Goal: Task Accomplishment & Management: Manage account settings

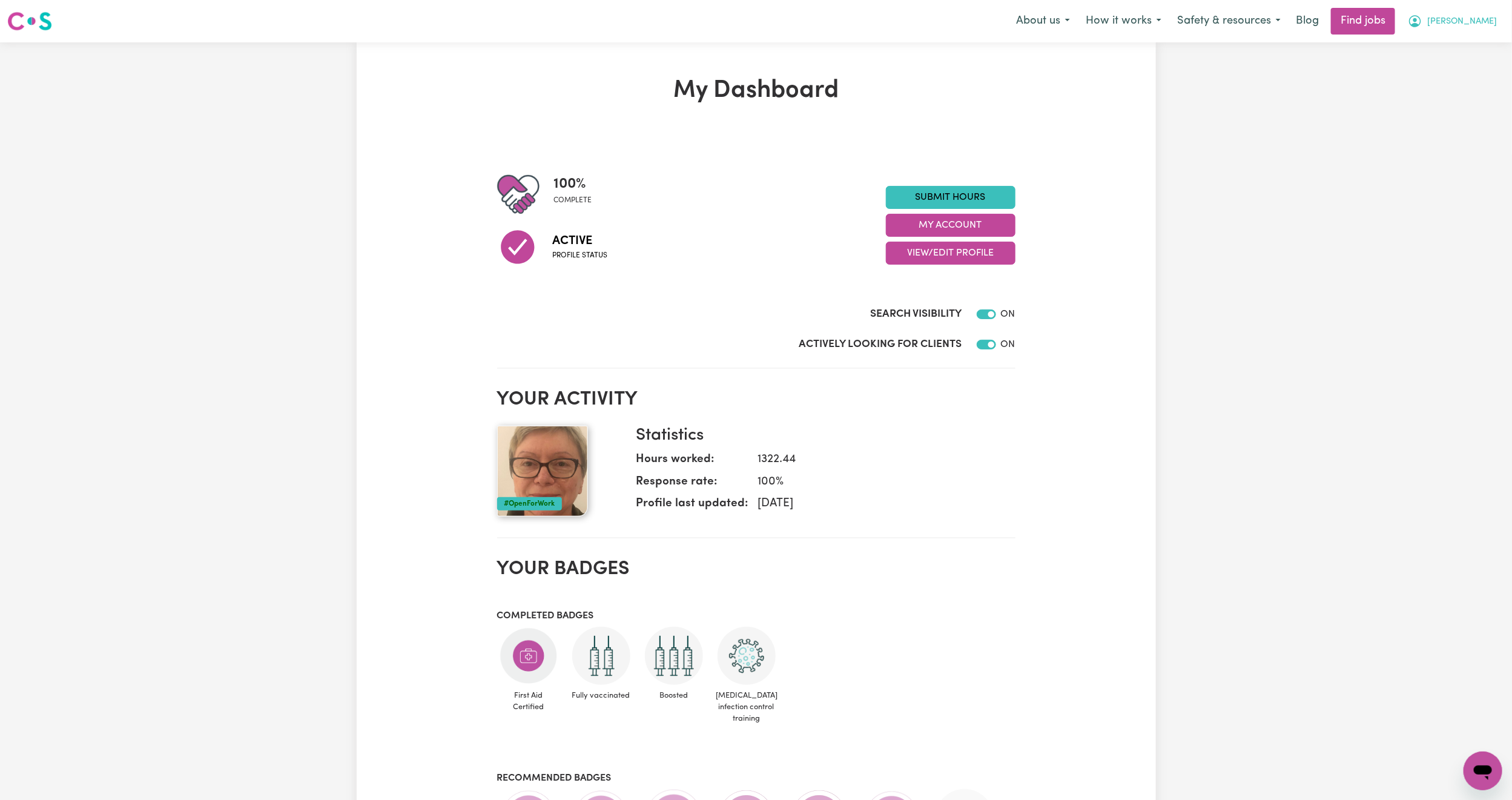
click at [1492, 24] on span "[PERSON_NAME]" at bounding box center [1462, 22] width 70 height 13
click at [1455, 74] on link "My Dashboard" at bounding box center [1456, 70] width 96 height 23
click at [1456, 42] on link "My Account" at bounding box center [1456, 47] width 96 height 23
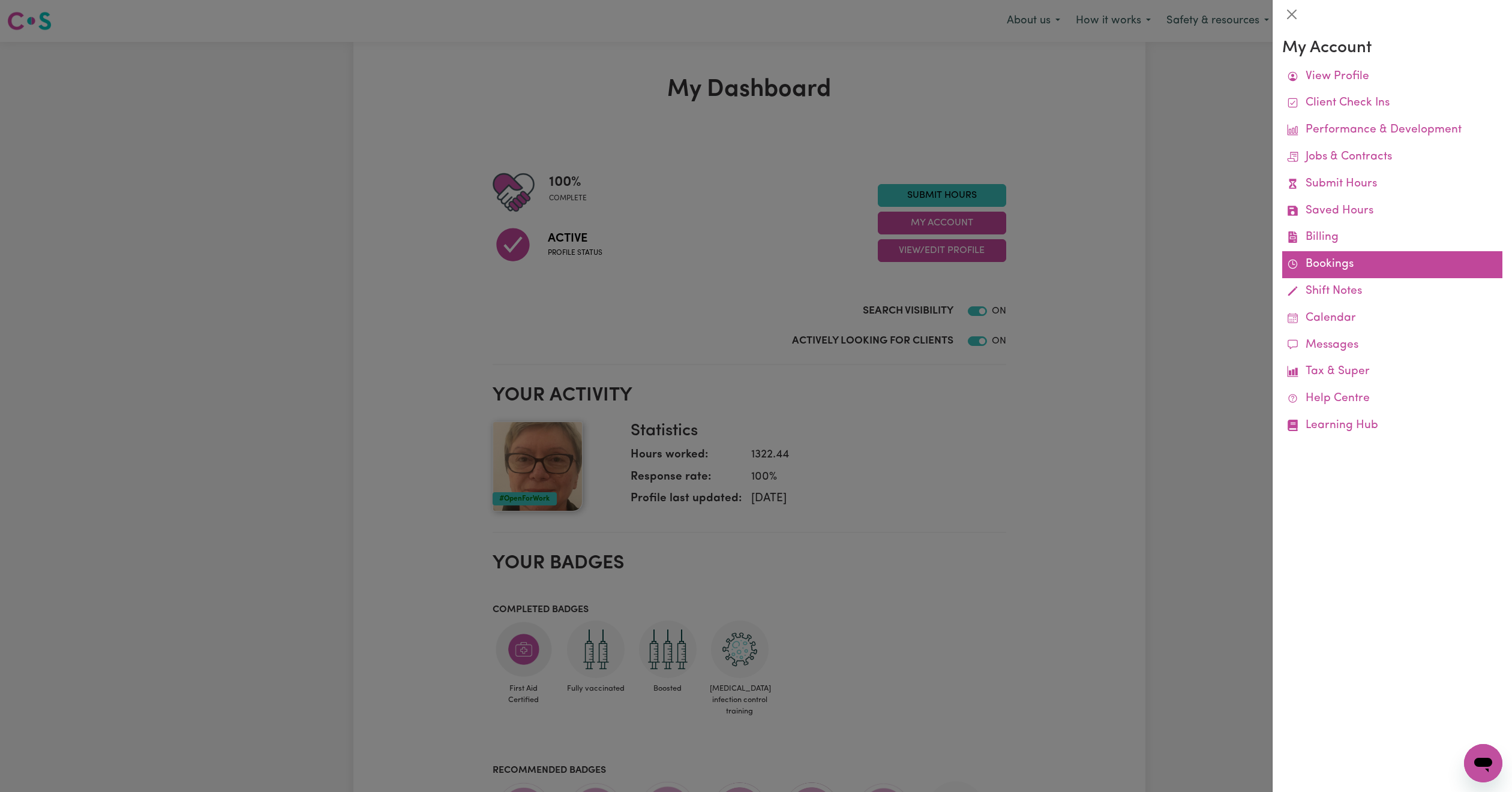
click at [1304, 257] on link "Bookings" at bounding box center [1392, 265] width 220 height 27
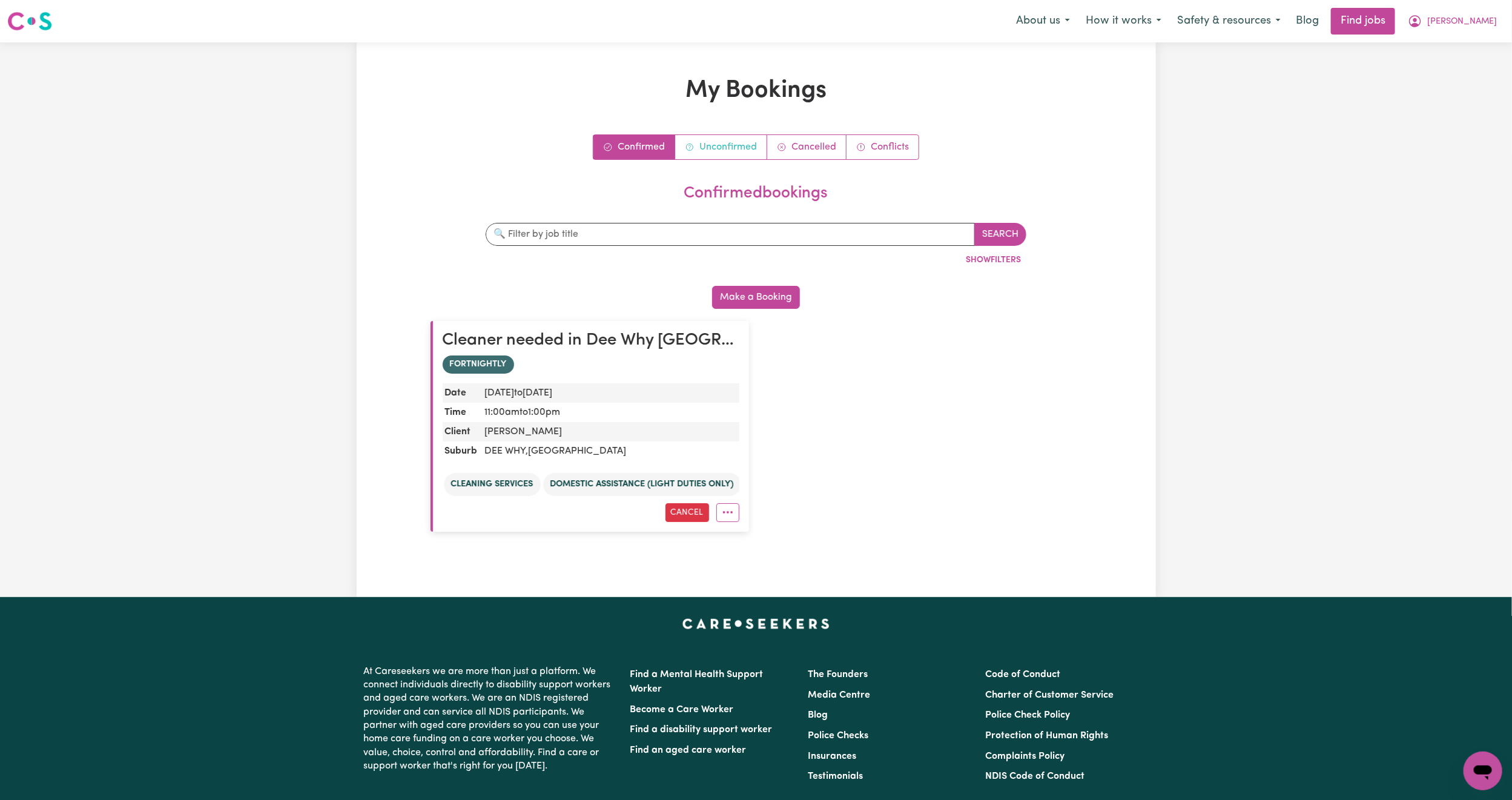
click at [725, 146] on link "Unconfirmed" at bounding box center [721, 147] width 92 height 25
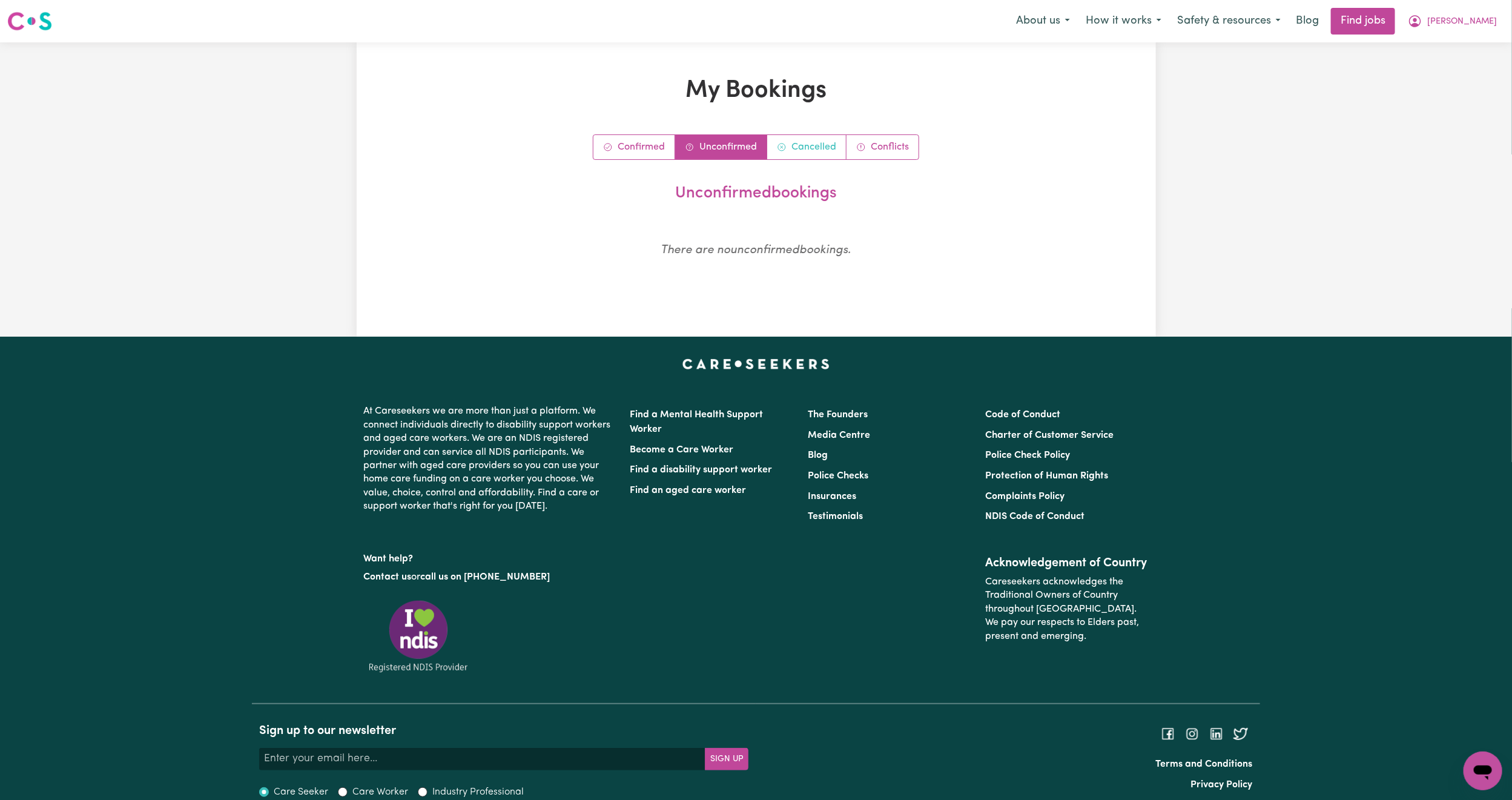
click at [815, 146] on link "Cancelled" at bounding box center [807, 147] width 79 height 25
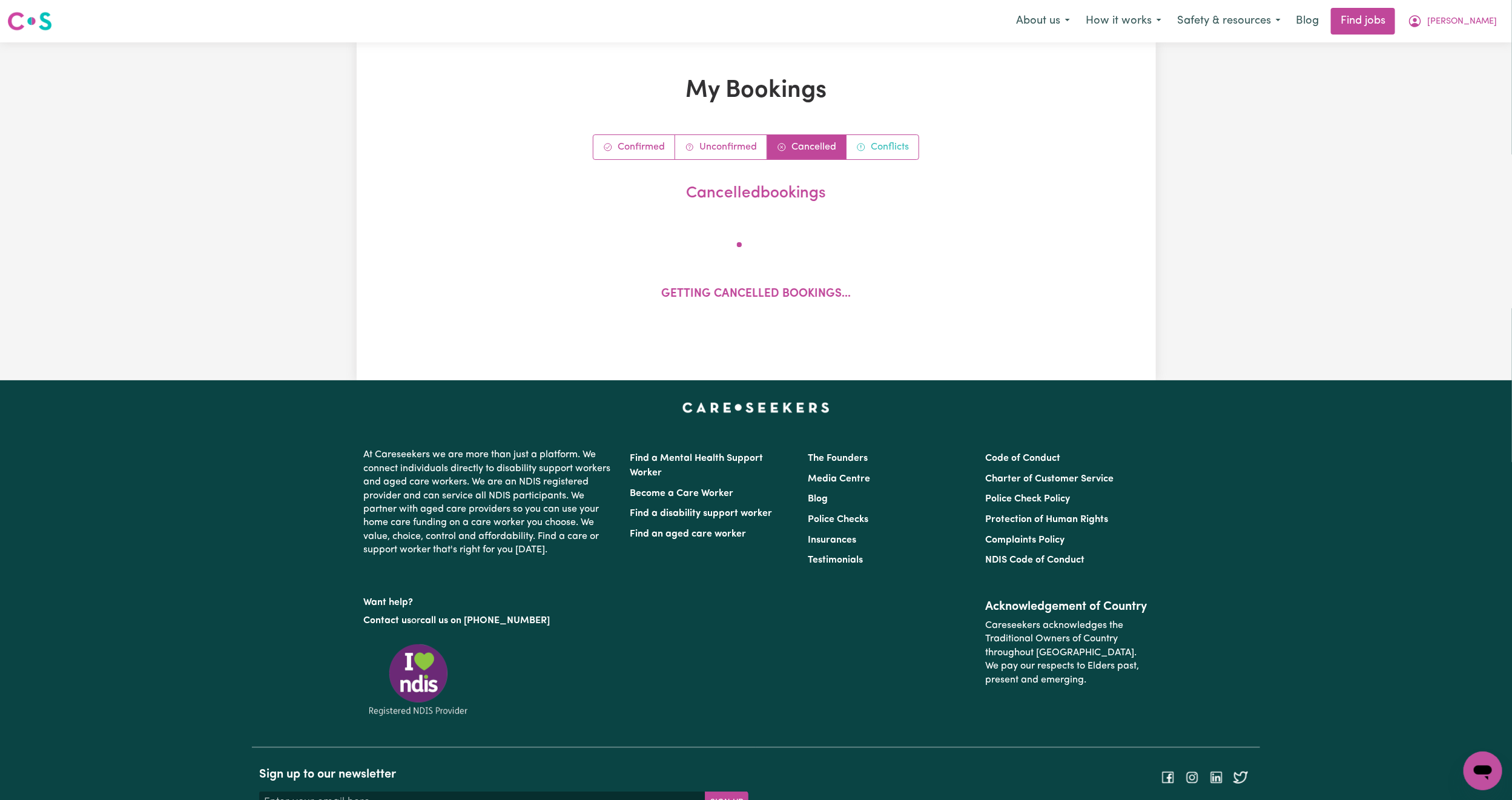
click at [903, 151] on link "Conflicts" at bounding box center [883, 147] width 72 height 25
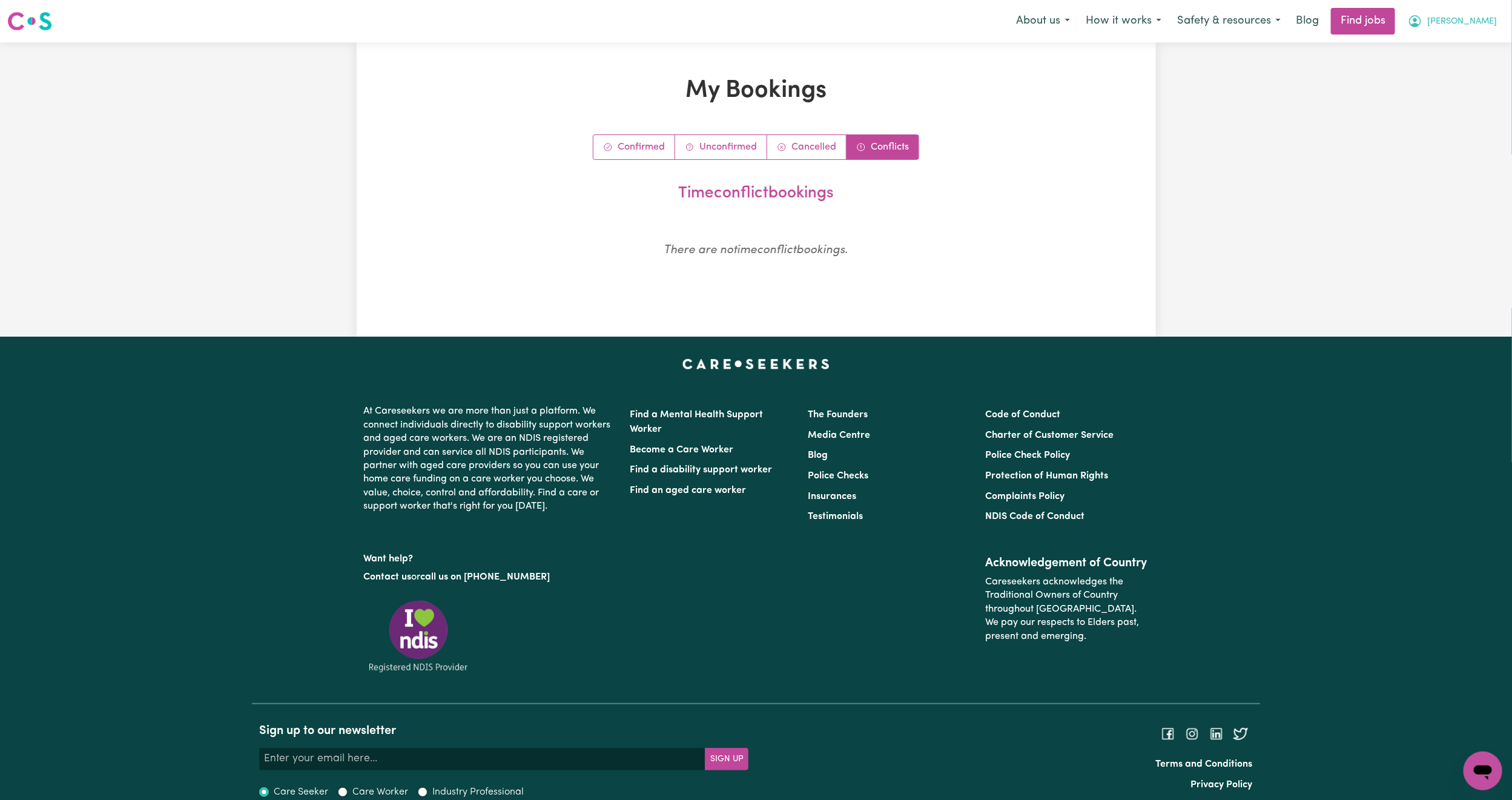
click at [1423, 20] on icon "My Account" at bounding box center [1415, 21] width 15 height 15
click at [1432, 91] on link "Logout" at bounding box center [1456, 93] width 96 height 23
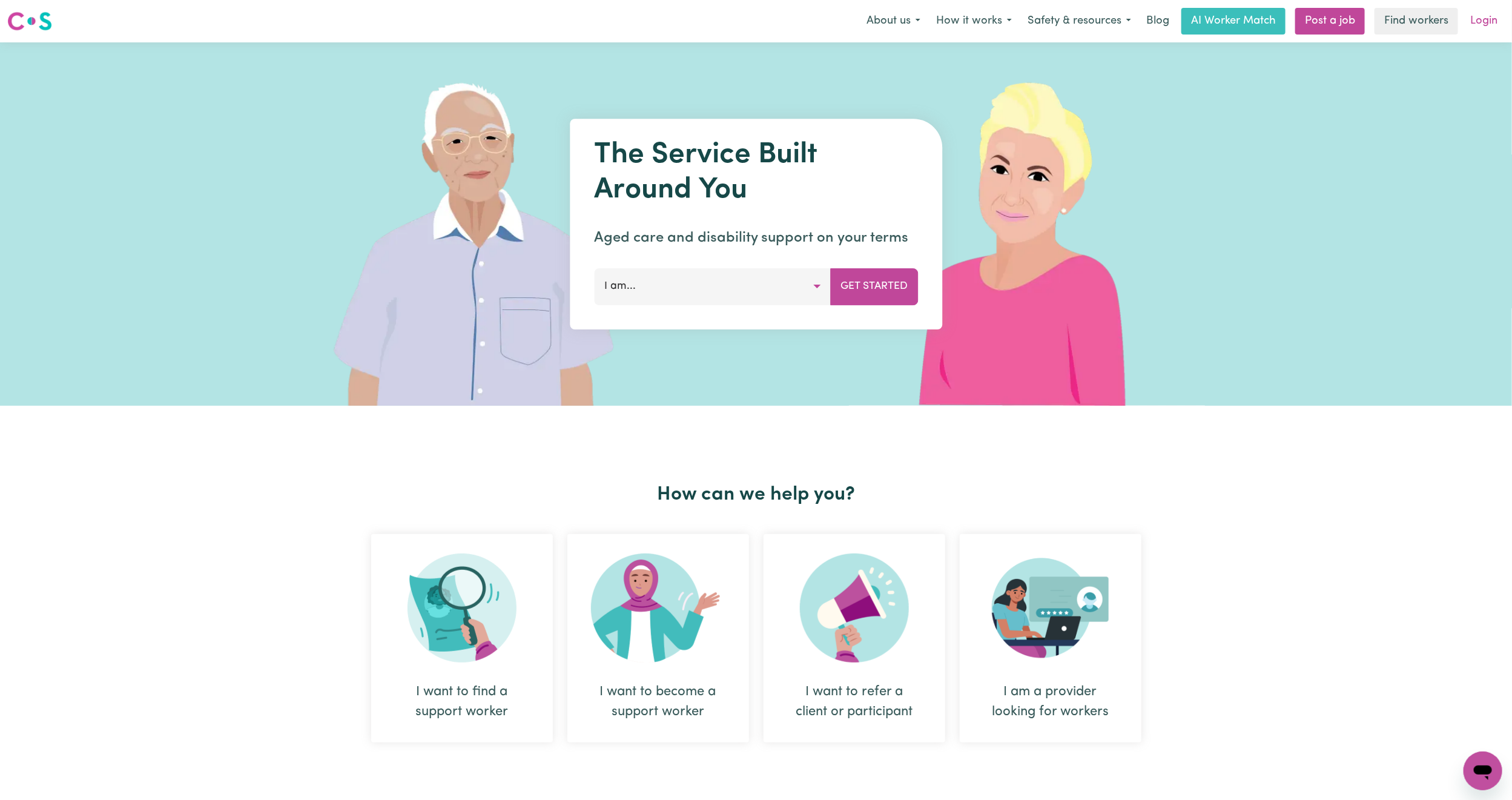
click at [1481, 24] on link "Login" at bounding box center [1484, 21] width 42 height 26
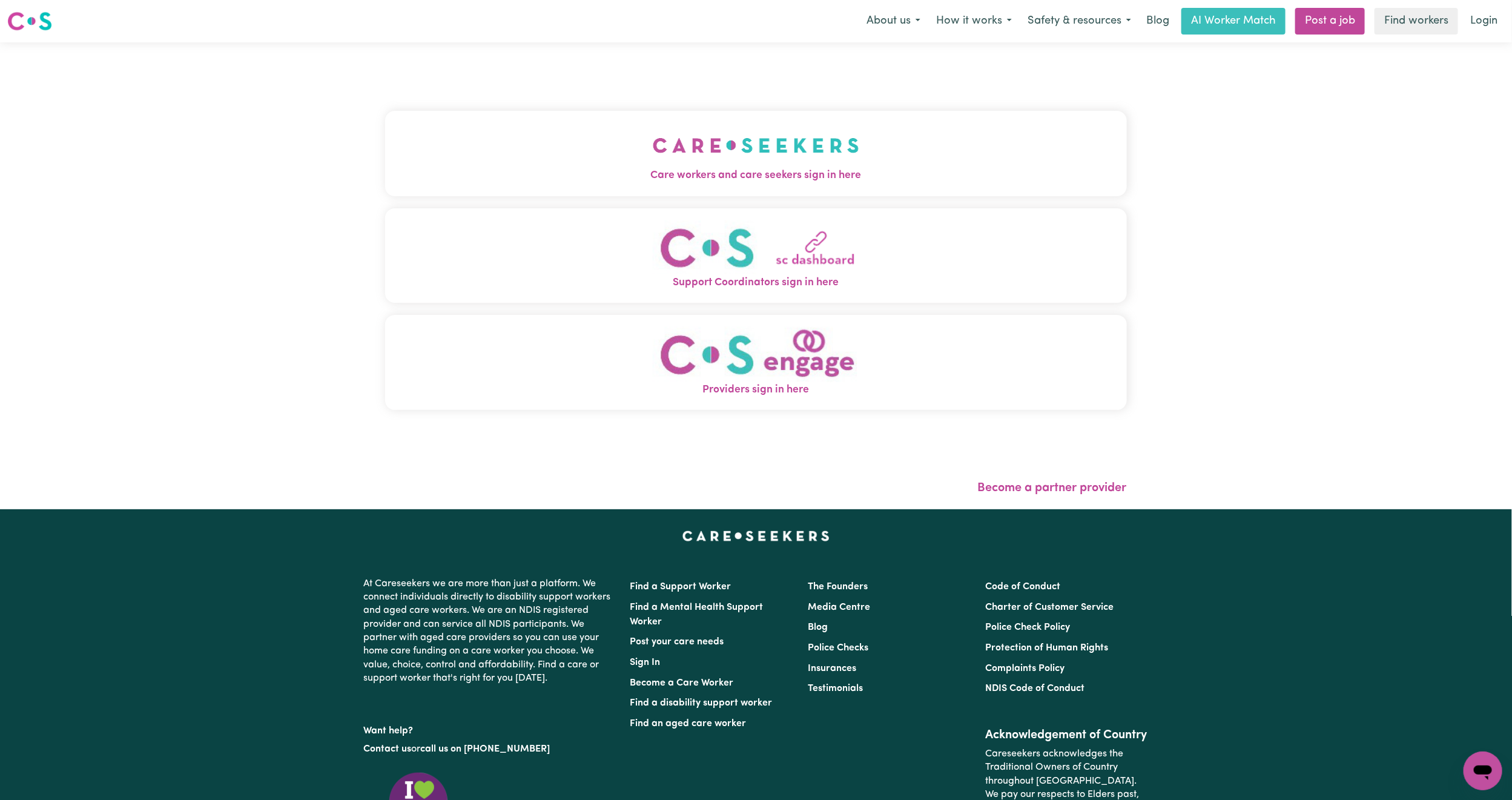
drag, startPoint x: 650, startPoint y: 122, endPoint x: 648, endPoint y: 128, distance: 6.3
click at [649, 124] on button "Care workers and care seekers sign in here" at bounding box center [756, 153] width 742 height 85
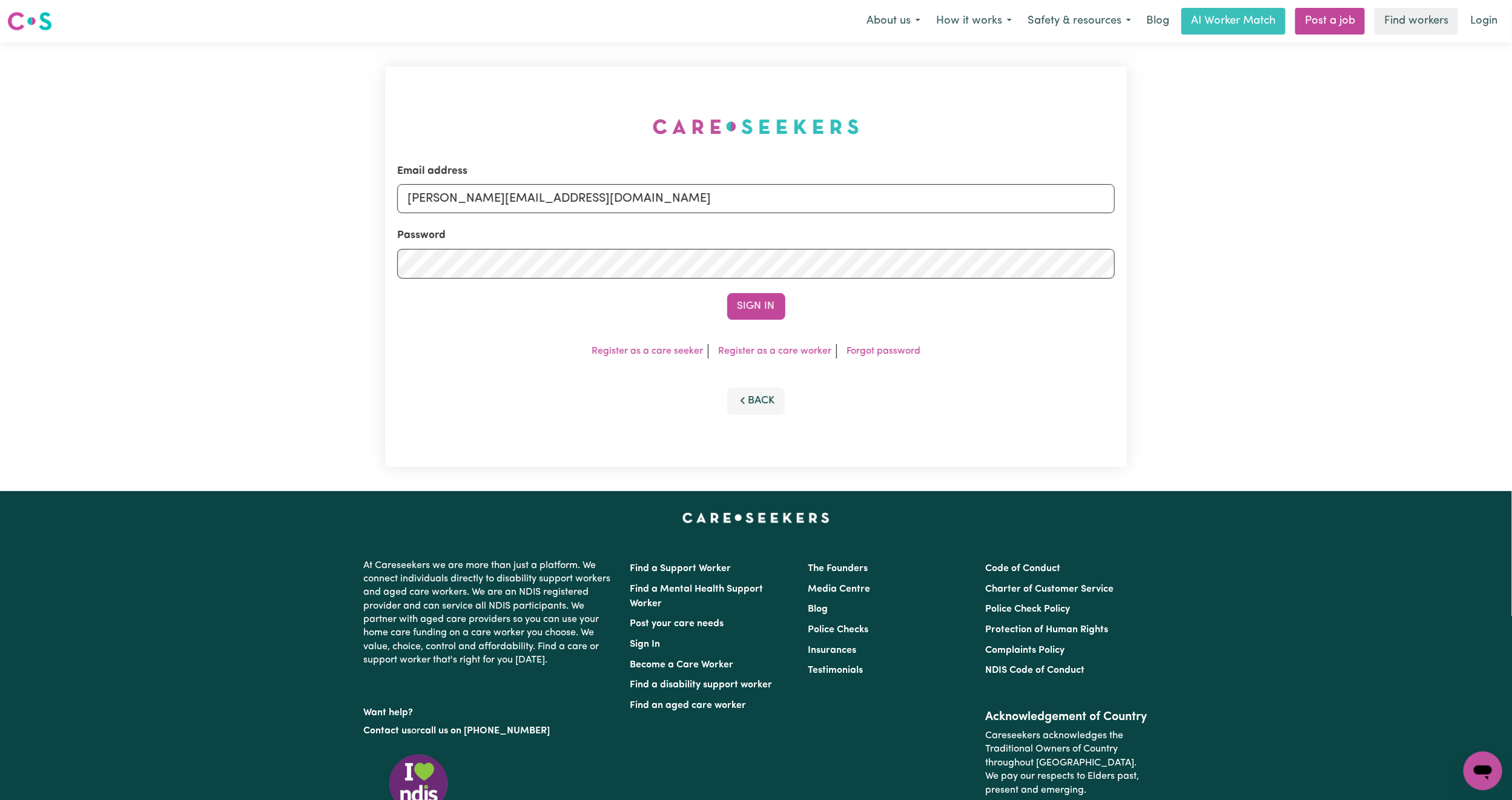
click at [644, 164] on div "Email address [PERSON_NAME][EMAIL_ADDRESS][DOMAIN_NAME]" at bounding box center [756, 188] width 718 height 50
click at [623, 230] on div "Password" at bounding box center [756, 253] width 718 height 50
click at [620, 205] on input "[PERSON_NAME][EMAIL_ADDRESS][DOMAIN_NAME]" at bounding box center [756, 198] width 718 height 29
drag, startPoint x: 475, startPoint y: 200, endPoint x: 841, endPoint y: 226, distance: 366.9
click at [841, 226] on form "Email address [EMAIL_ADDRESS][PERSON_NAME][DOMAIN_NAME] Password Sign In" at bounding box center [756, 242] width 718 height 156
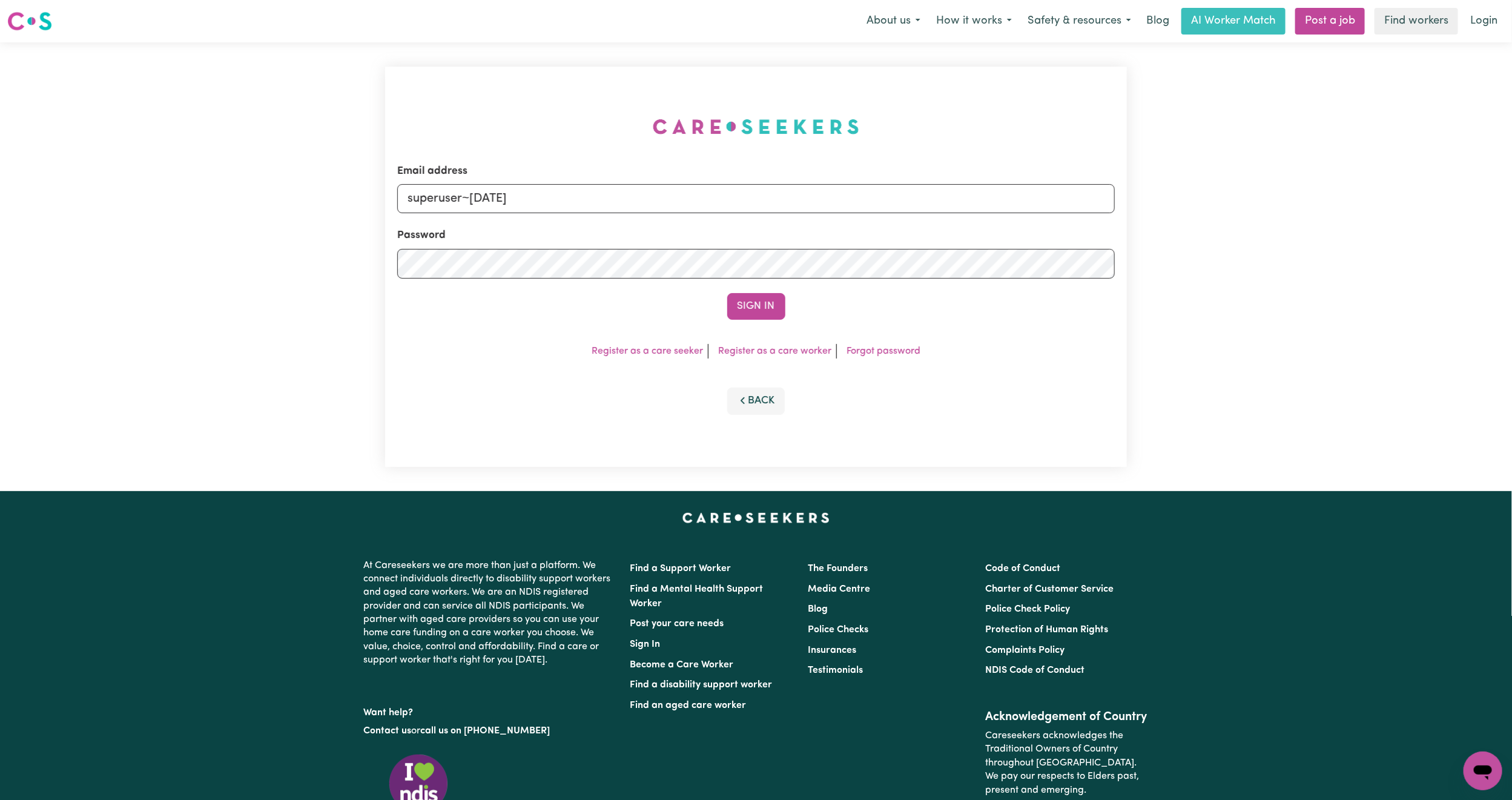
type input "superuser~[EMAIL_ADDRESS][DOMAIN_NAME]"
click at [728, 293] on button "Sign In" at bounding box center [756, 306] width 58 height 26
